Goal: Transaction & Acquisition: Obtain resource

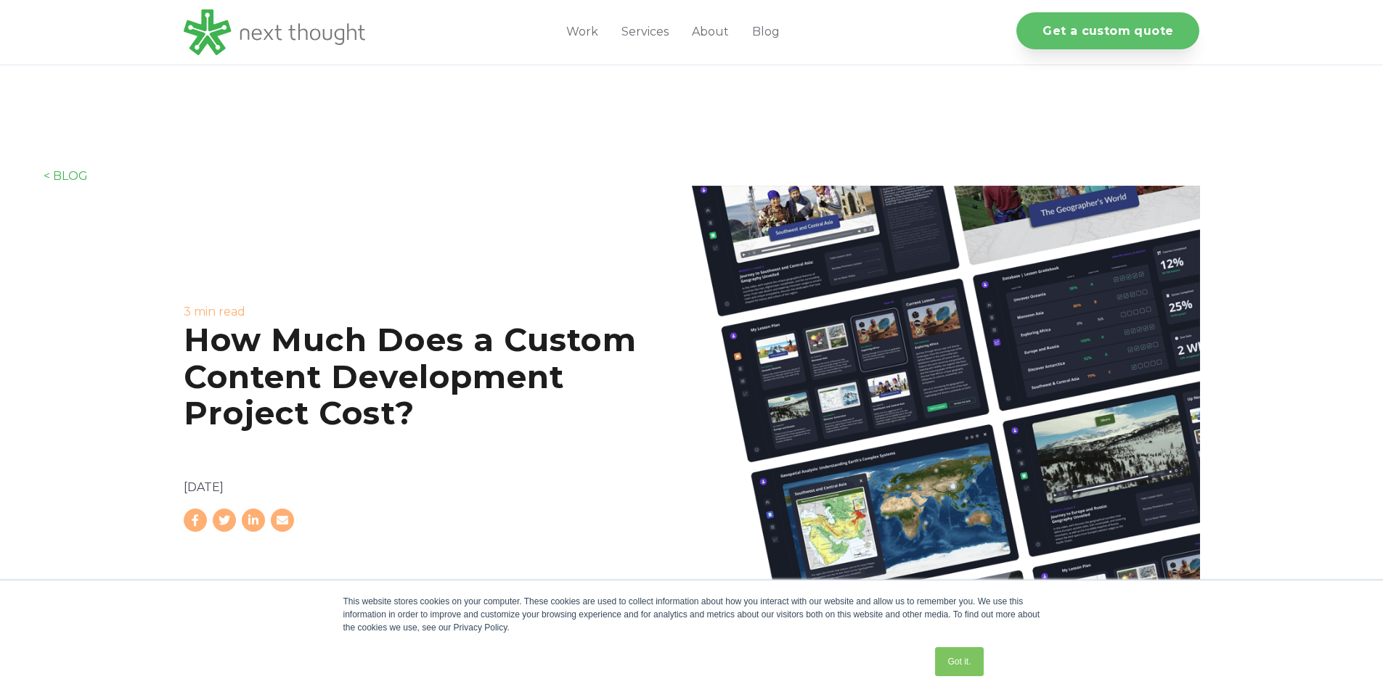
click at [1106, 18] on link "Get a custom quote" at bounding box center [1107, 30] width 183 height 37
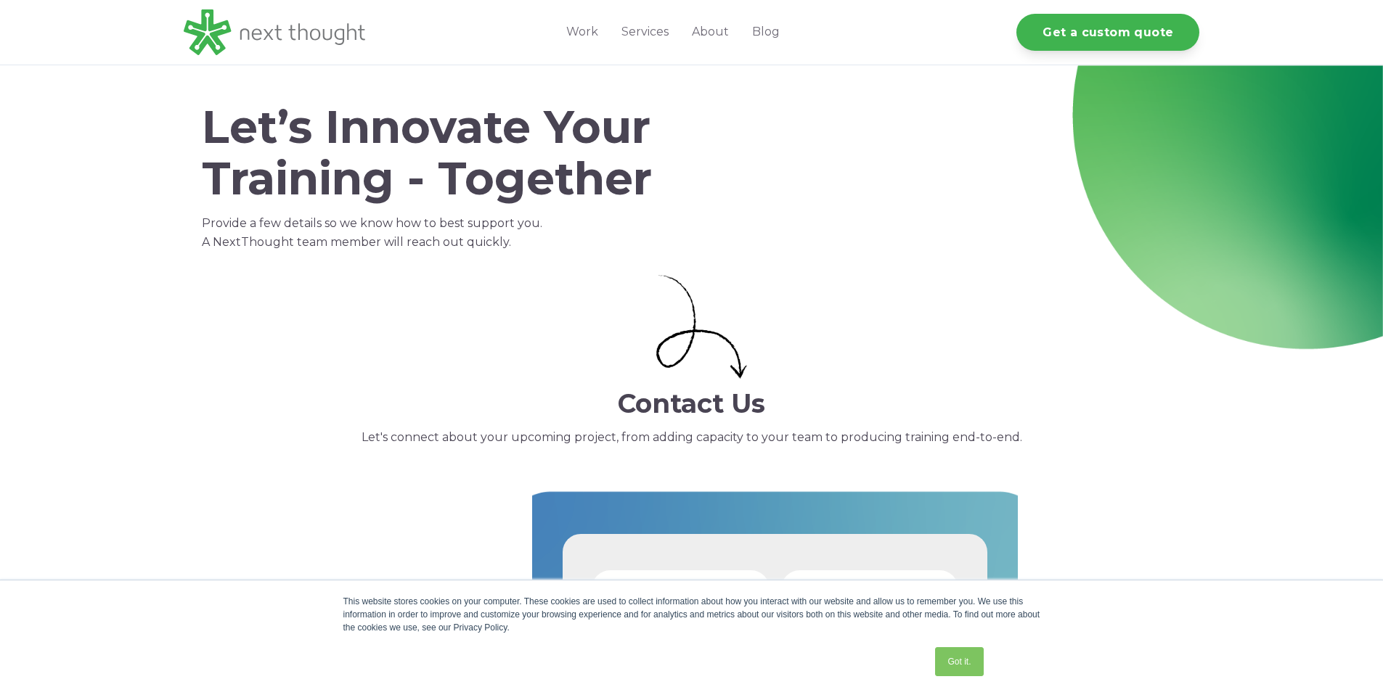
select select "persona_9"
select select "$25,000 - $50,000"
click at [298, 41] on img at bounding box center [274, 32] width 181 height 46
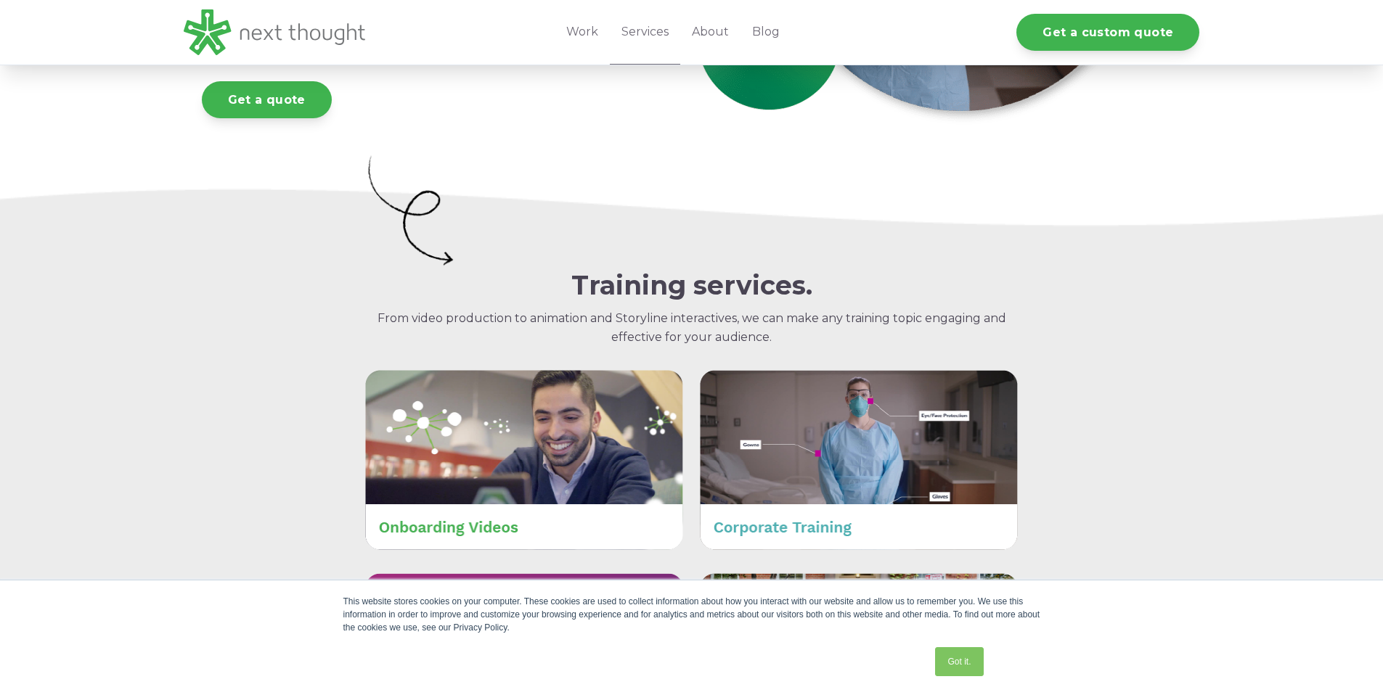
scroll to position [385, 0]
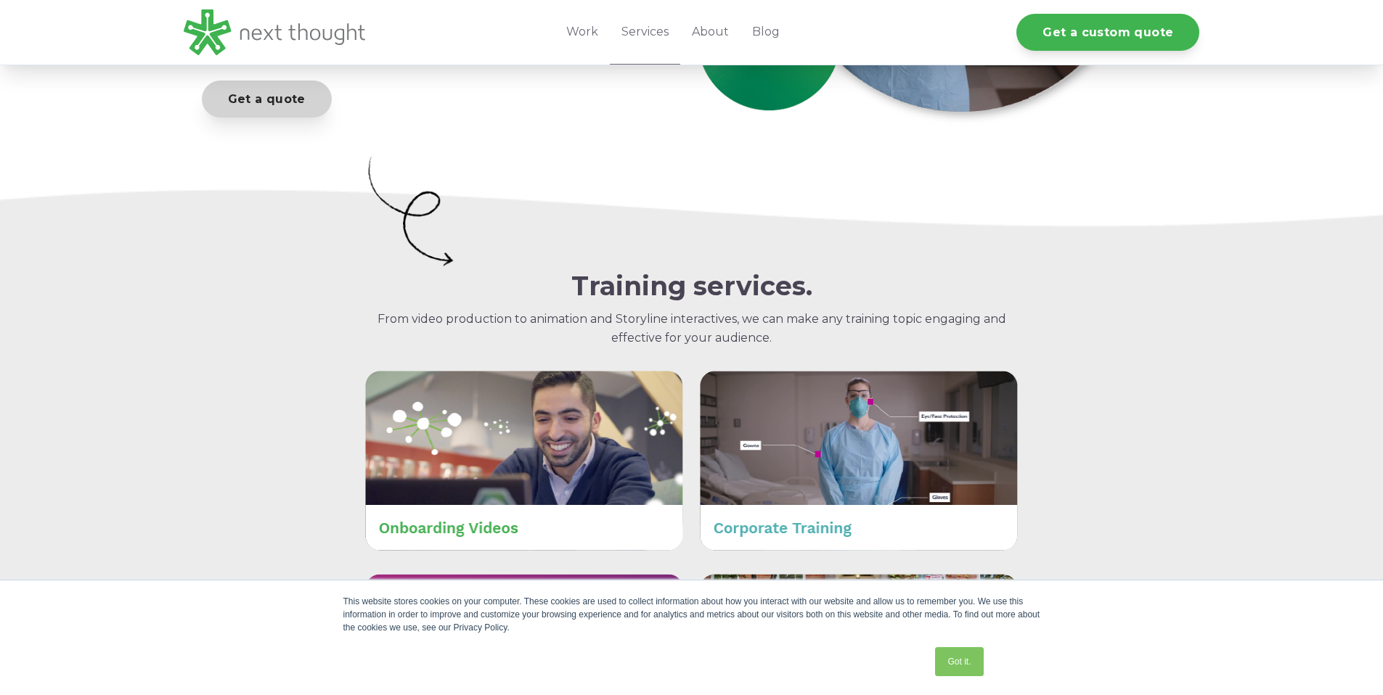
click at [217, 99] on link "Get a quote" at bounding box center [267, 99] width 130 height 37
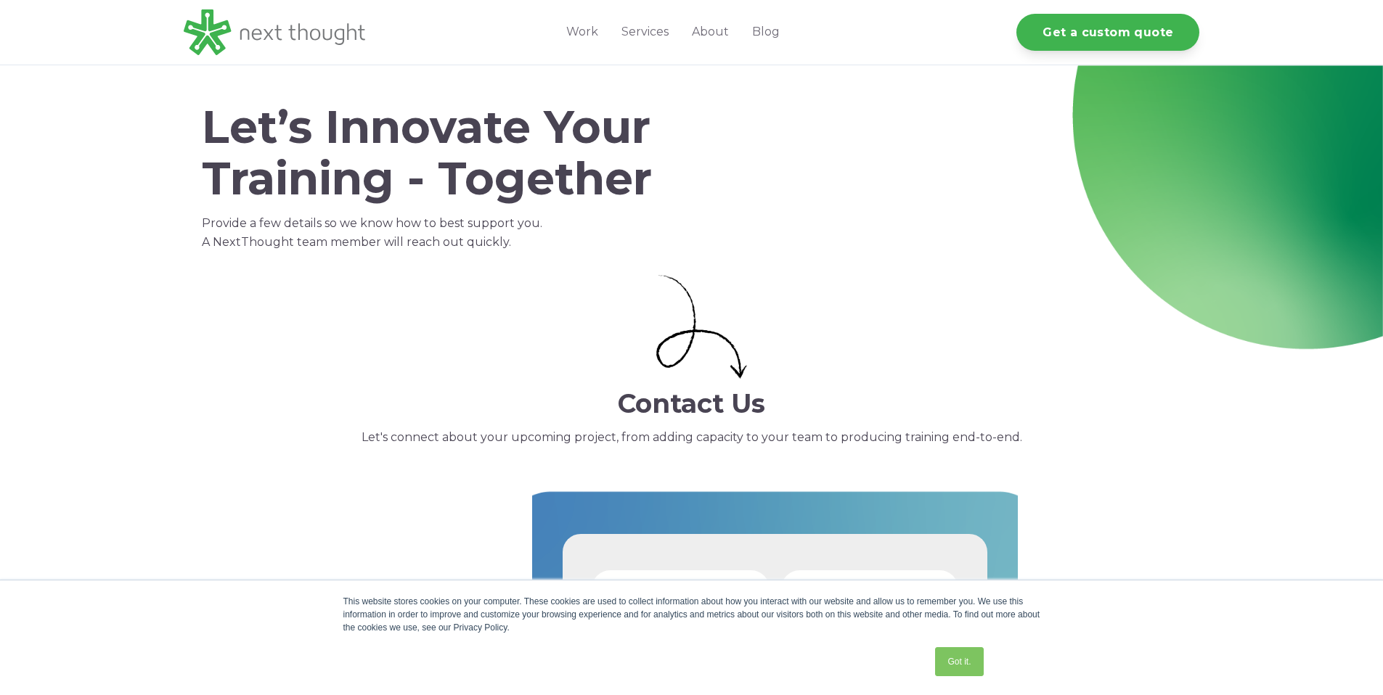
select select "persona_9"
select select "$25,000 - $50,000"
